Goal: Task Accomplishment & Management: Use online tool/utility

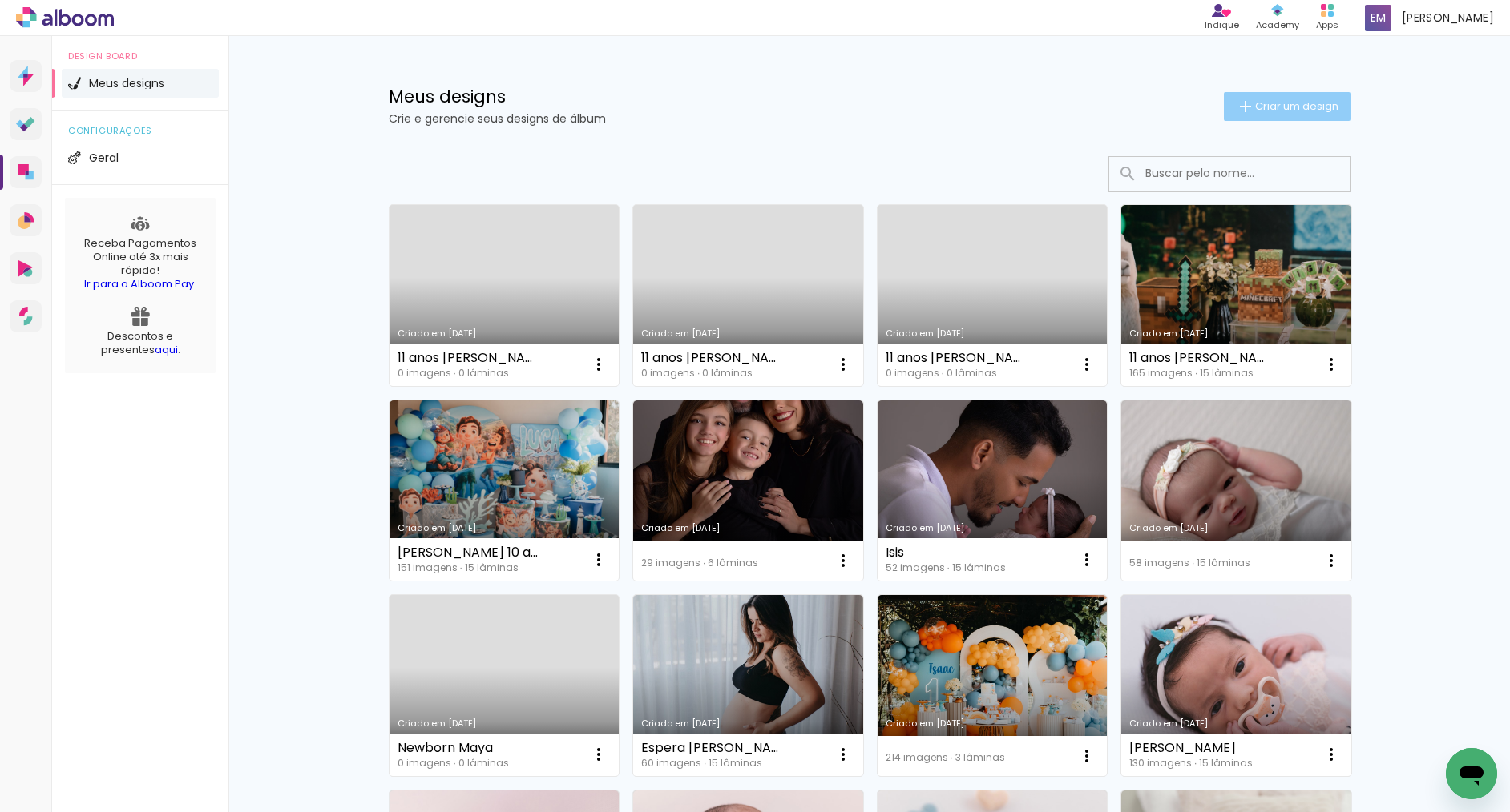
click at [1281, 105] on span "Criar um design" at bounding box center [1296, 105] width 83 height 10
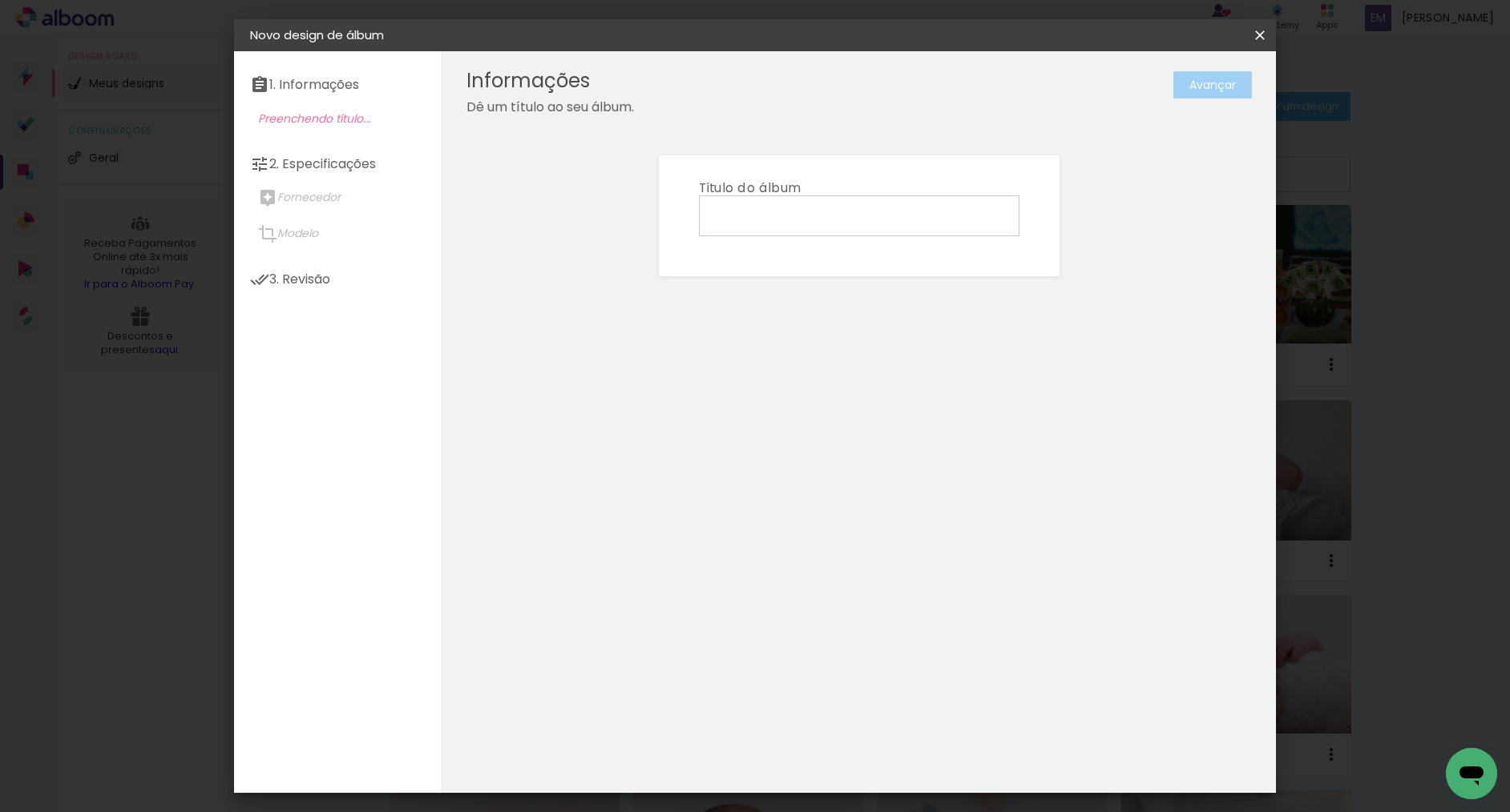
click at [749, 216] on input at bounding box center [859, 215] width 309 height 25
type input "[PERSON_NAME]"
type paper-input "[PERSON_NAME]"
click at [0, 0] on slot "Avançar" at bounding box center [0, 0] width 0 height 0
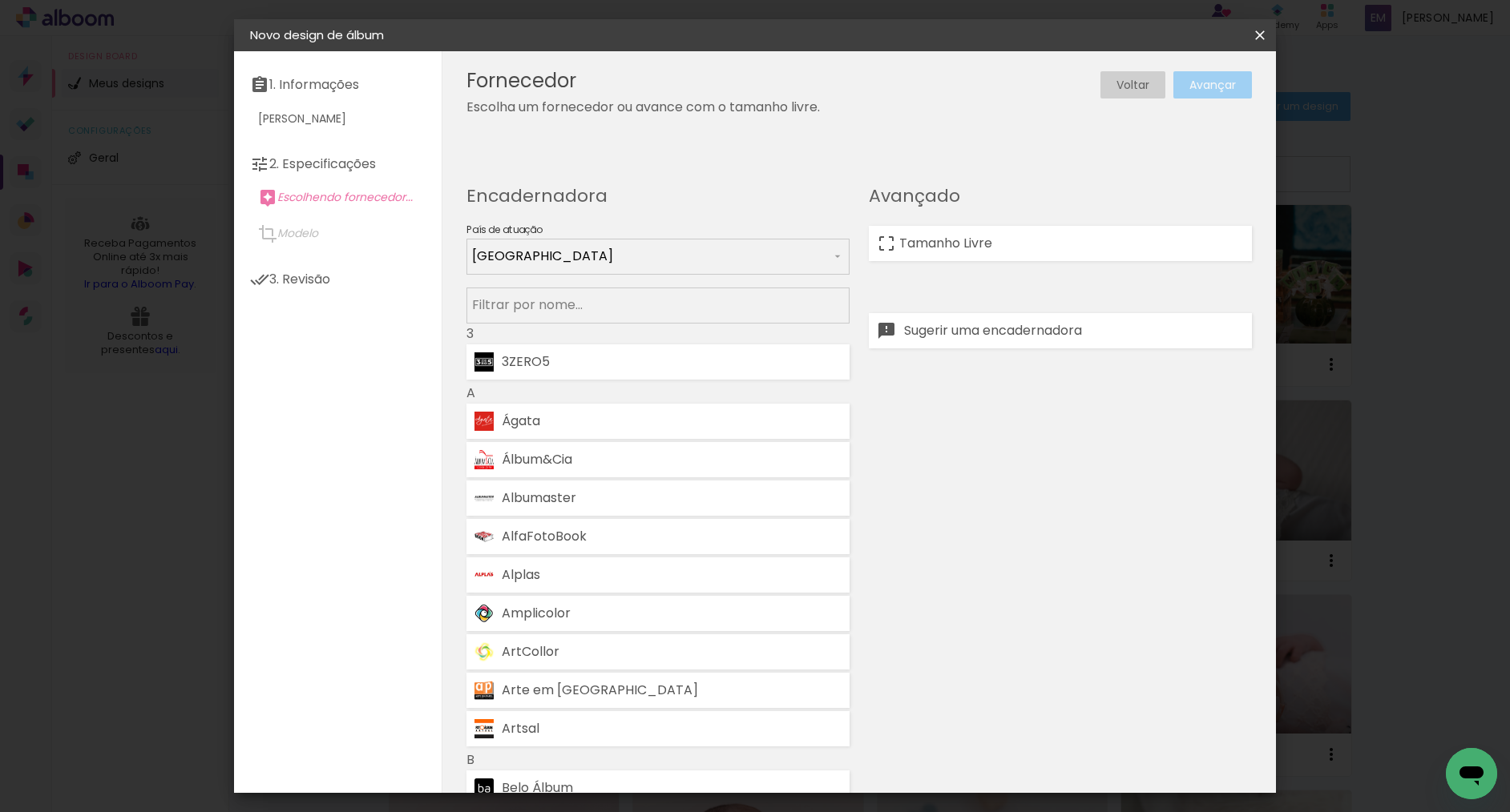
scroll to position [3, 0]
